Goal: Check status

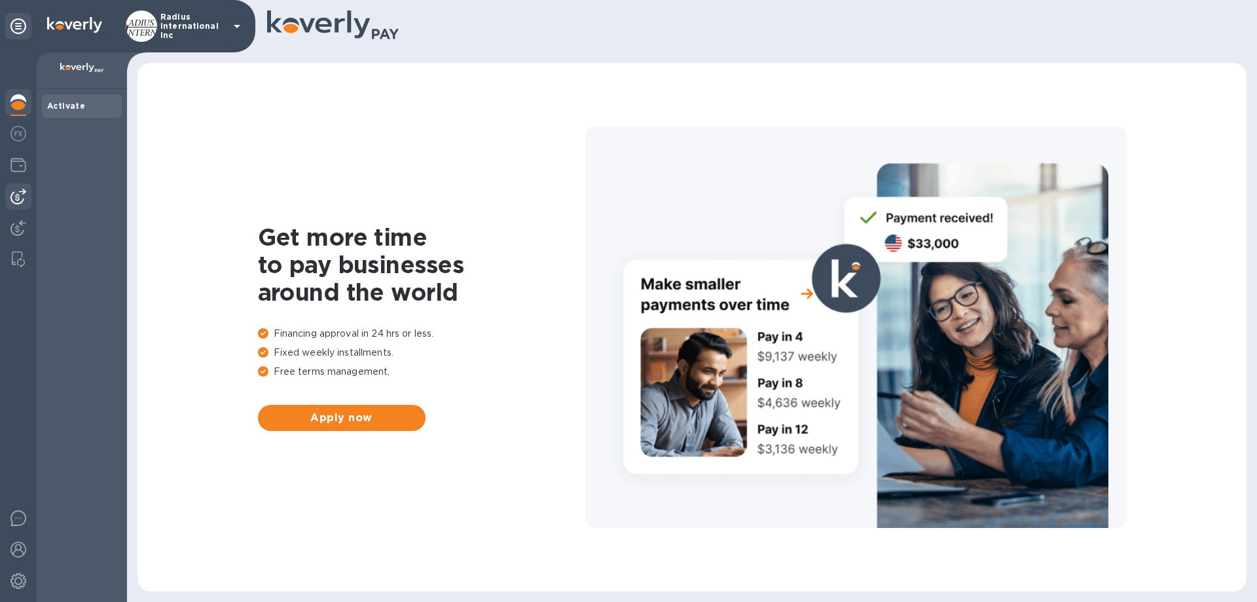
click at [20, 191] on img at bounding box center [18, 197] width 16 height 16
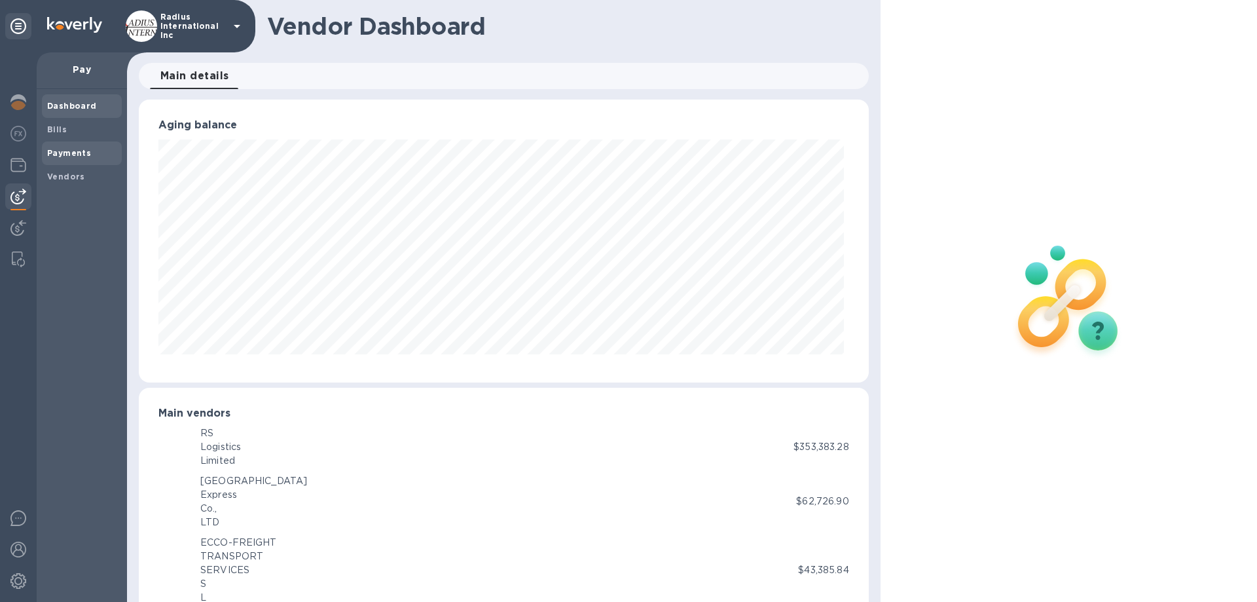
scroll to position [654489, 654047]
click at [85, 153] on b "Payments" at bounding box center [69, 153] width 44 height 10
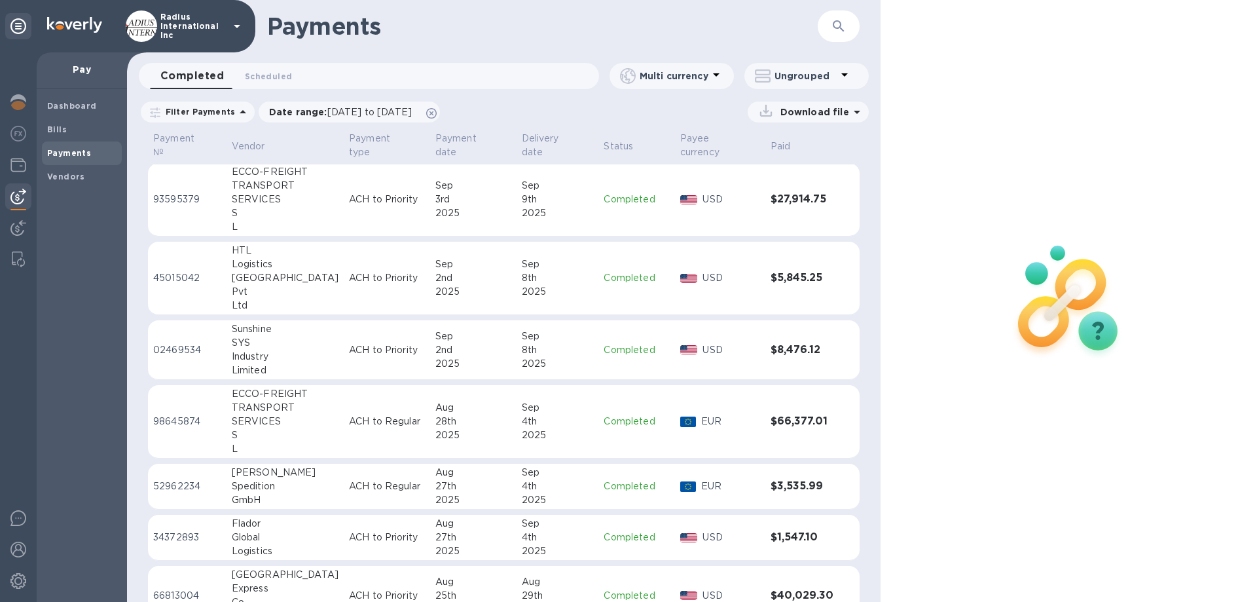
scroll to position [655, 0]
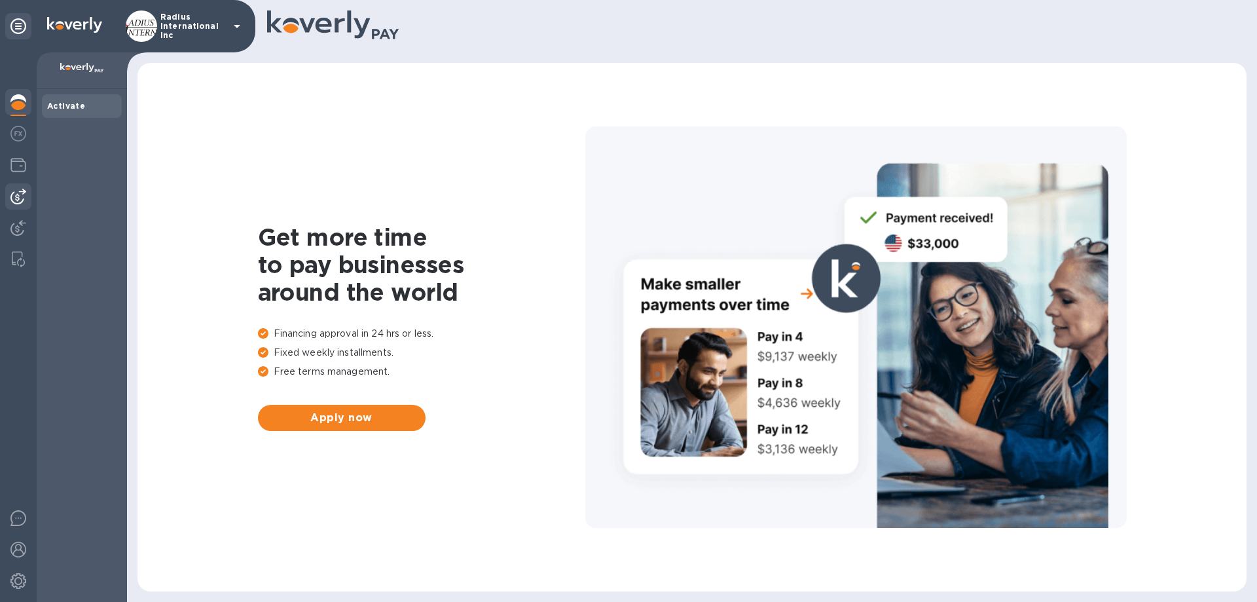
click at [12, 194] on img at bounding box center [18, 197] width 16 height 16
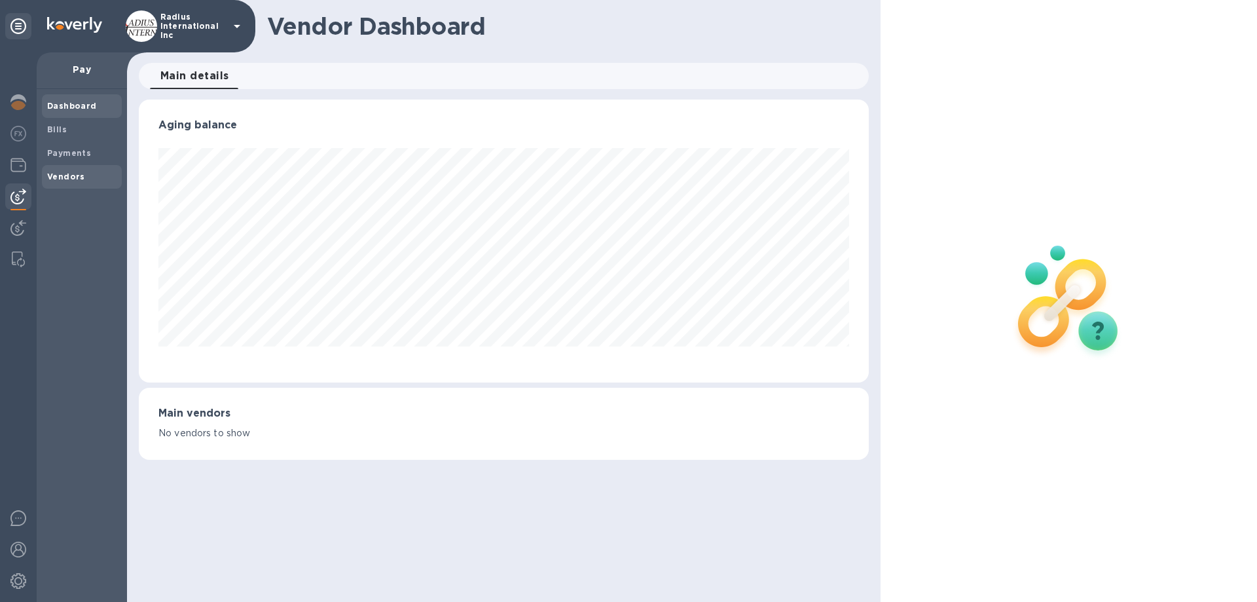
scroll to position [283, 729]
click at [76, 155] on b "Payments" at bounding box center [69, 153] width 44 height 10
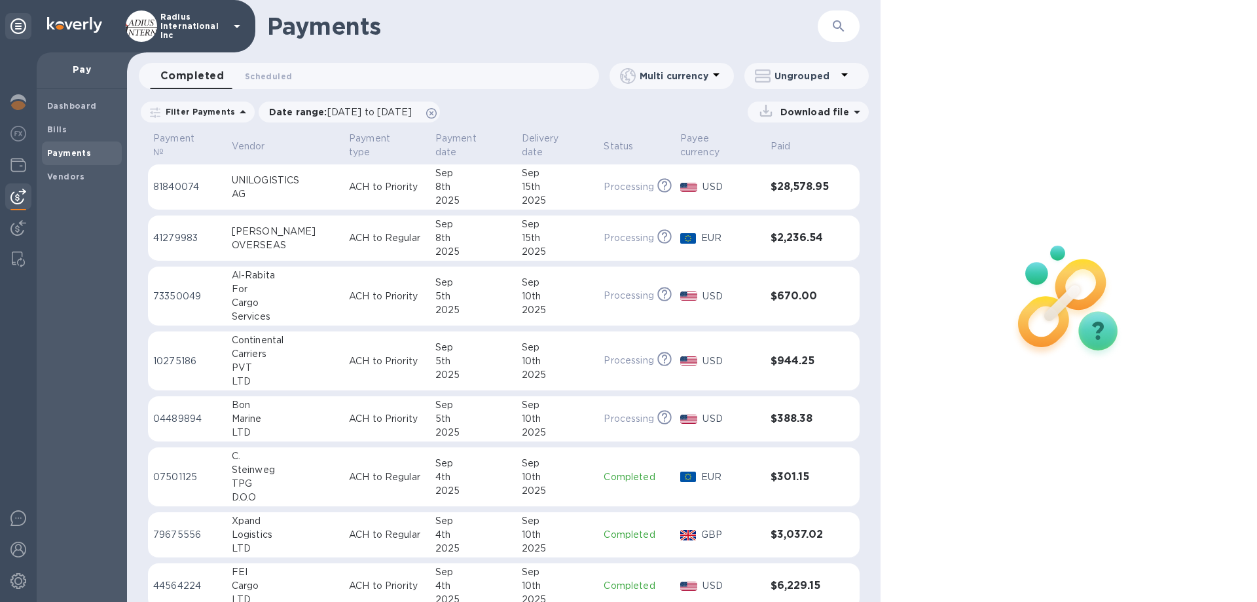
click at [349, 289] on p "ACH to Priority" at bounding box center [387, 296] width 76 height 14
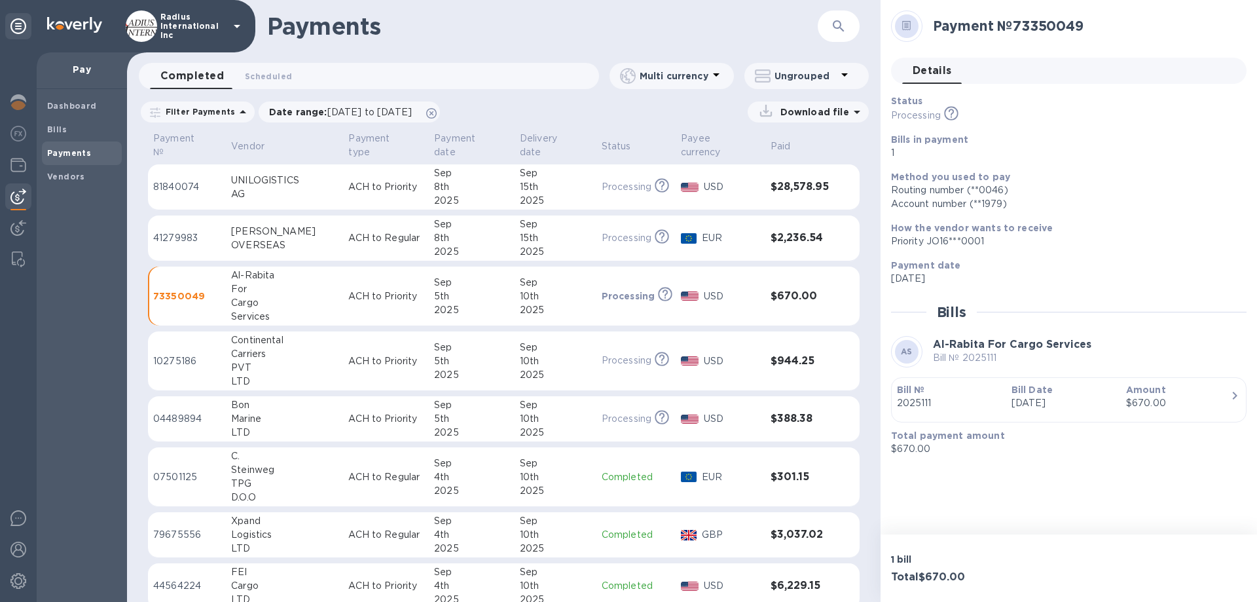
click at [1086, 390] on p "Bill Date" at bounding box center [1064, 389] width 104 height 13
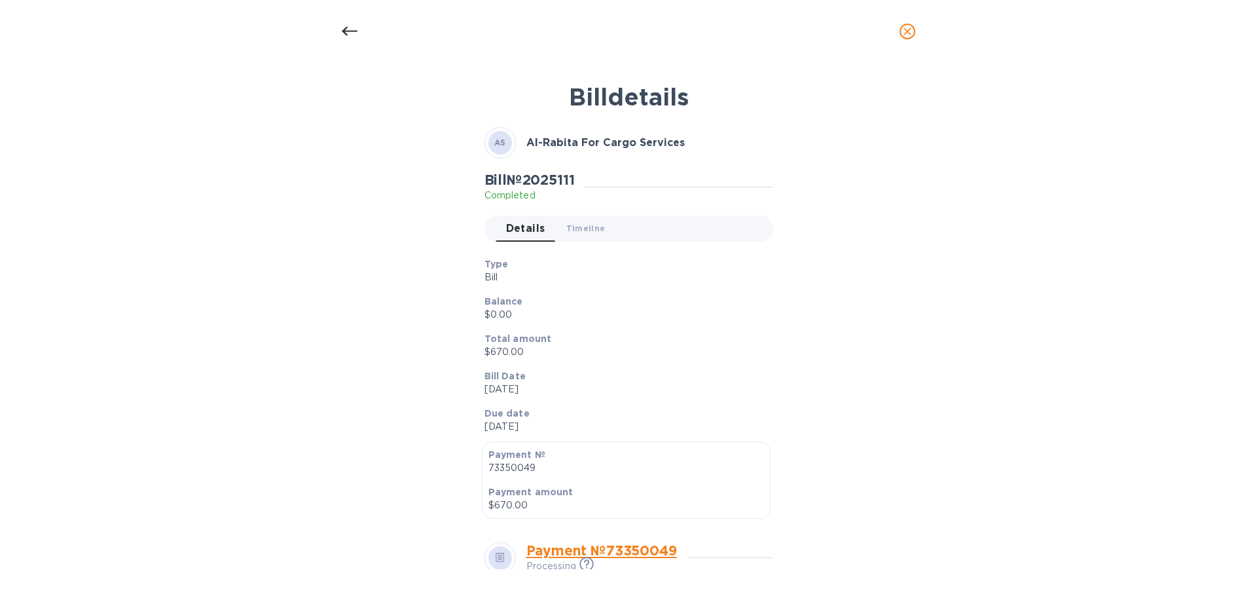
click at [919, 196] on div "Bill details AS Al-Rabita For Cargo Services Bill № 2025111 Completed Details 0…" at bounding box center [629, 322] width 622 height 494
